Goal: Task Accomplishment & Management: Use online tool/utility

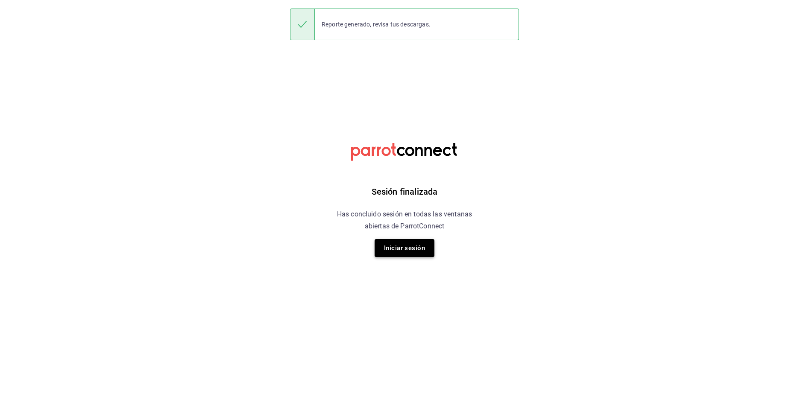
click at [414, 250] on button "Iniciar sesión" at bounding box center [404, 248] width 60 height 18
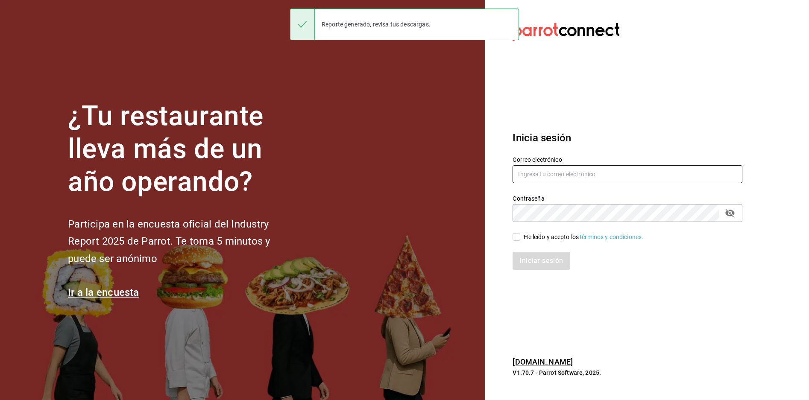
type input "[PERSON_NAME][EMAIL_ADDRESS][PERSON_NAME][DOMAIN_NAME]"
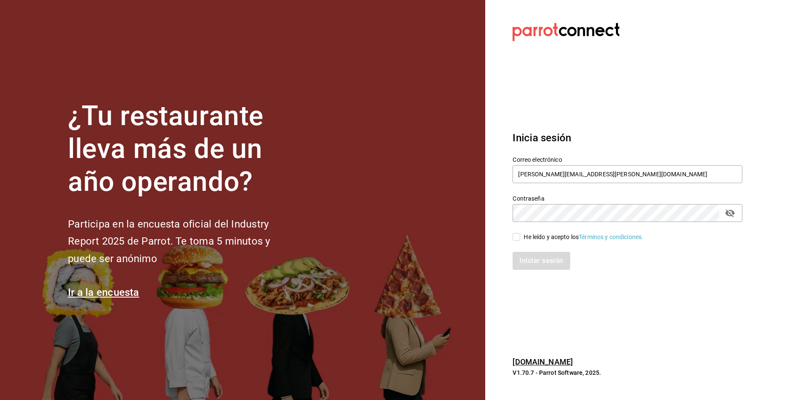
click at [526, 238] on div "He leído y acepto los Términos y condiciones." at bounding box center [583, 237] width 120 height 9
click at [520, 238] on input "He leído y acepto los Términos y condiciones." at bounding box center [516, 237] width 8 height 8
checkbox input "true"
click at [533, 259] on button "Iniciar sesión" at bounding box center [541, 261] width 58 height 18
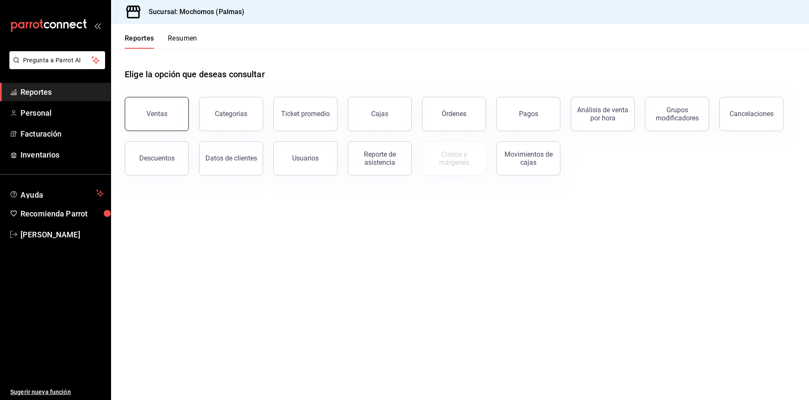
click at [152, 114] on div "Ventas" at bounding box center [156, 114] width 21 height 8
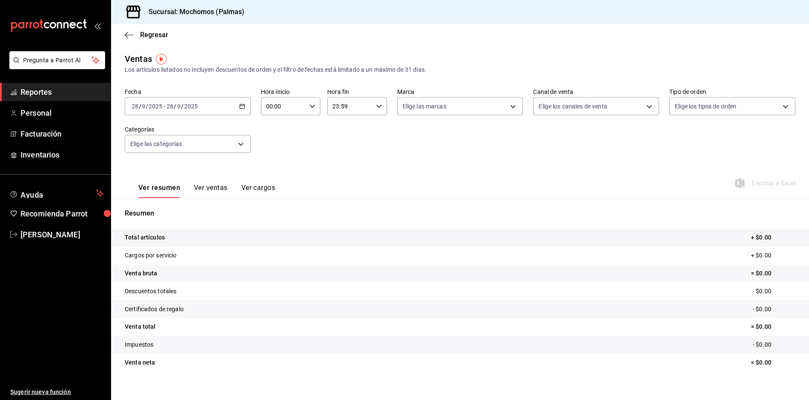
click at [243, 105] on \(Stroke\) "button" at bounding box center [241, 106] width 5 height 5
click at [151, 211] on span "Rango de fechas" at bounding box center [165, 208] width 66 height 9
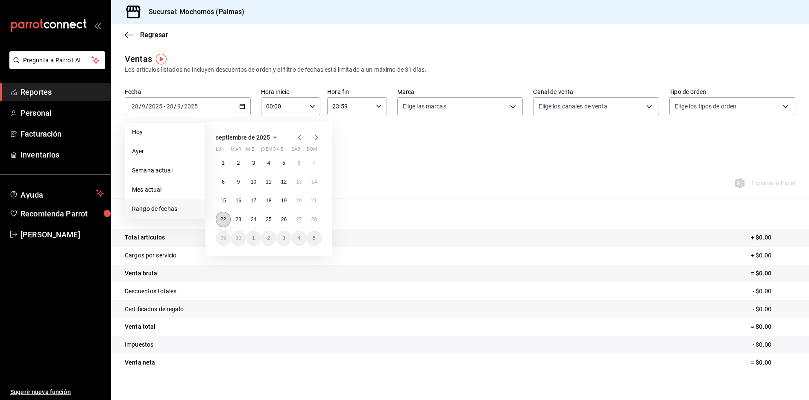
click at [224, 225] on button "22" at bounding box center [223, 219] width 15 height 15
click at [313, 219] on abbr "28" at bounding box center [314, 219] width 6 height 6
click at [226, 220] on abbr "22" at bounding box center [223, 219] width 6 height 6
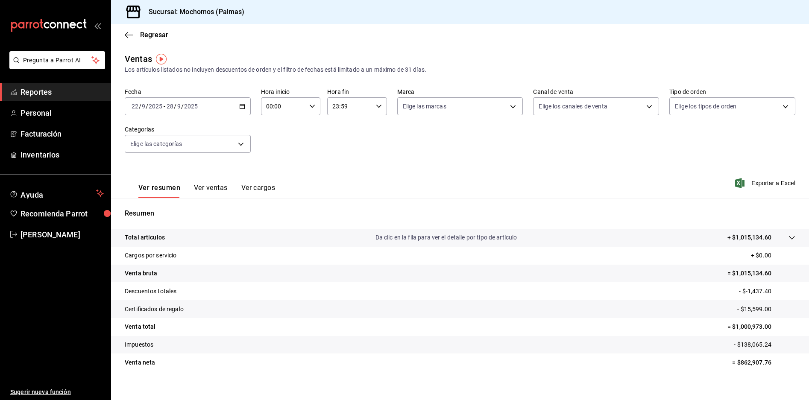
click at [310, 103] on icon "button" at bounding box center [312, 106] width 6 height 6
click at [274, 149] on button "05" at bounding box center [274, 145] width 26 height 17
type input "05:00"
click at [545, 166] on div at bounding box center [404, 200] width 809 height 400
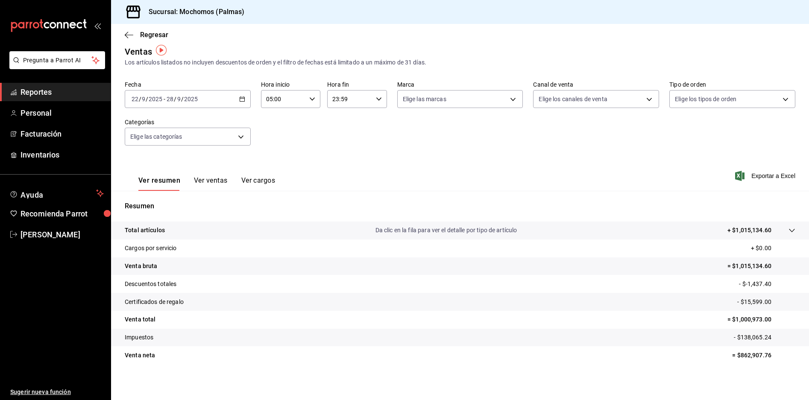
scroll to position [9, 0]
click at [762, 176] on span "Exportar a Excel" at bounding box center [765, 174] width 58 height 10
